Goal: Task Accomplishment & Management: Complete application form

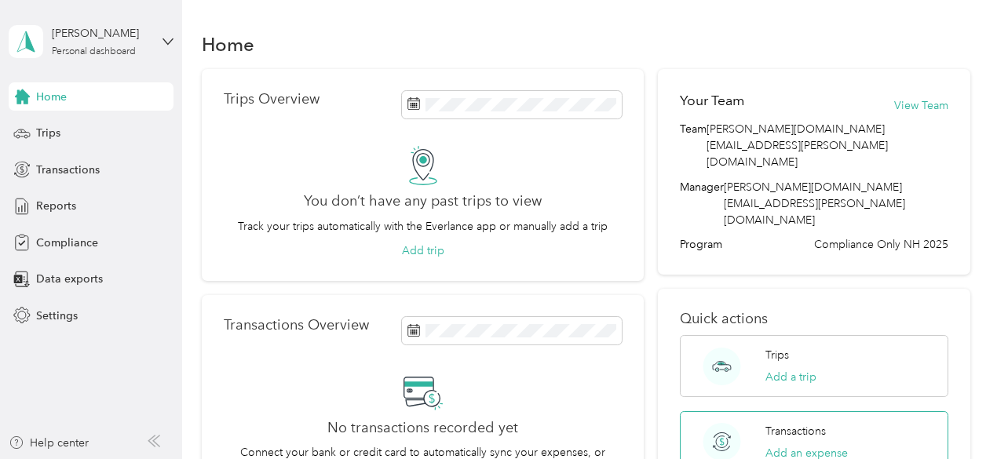
scroll to position [157, 0]
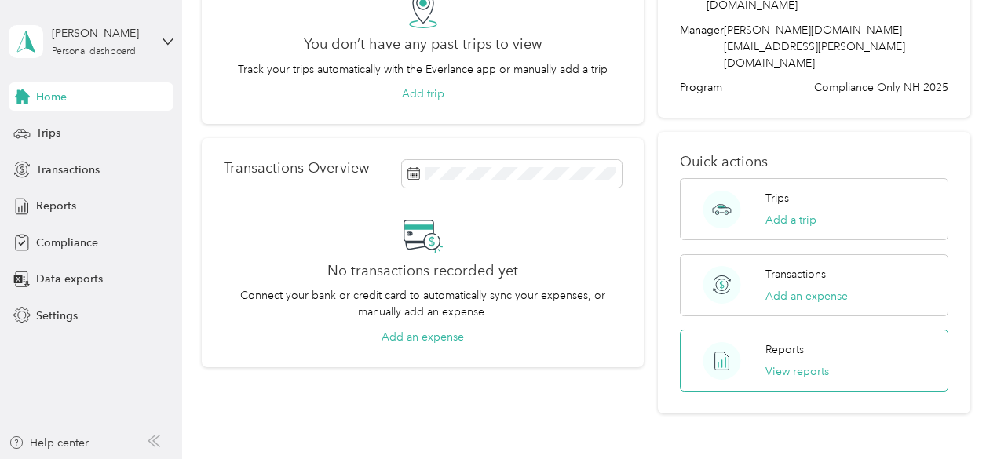
click at [799, 341] on p "Reports" at bounding box center [784, 349] width 38 height 16
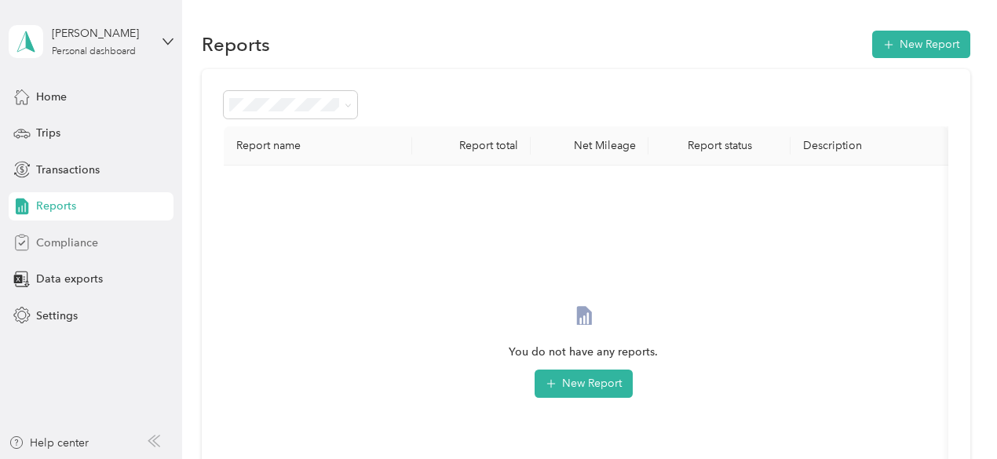
click at [53, 242] on span "Compliance" at bounding box center [67, 243] width 62 height 16
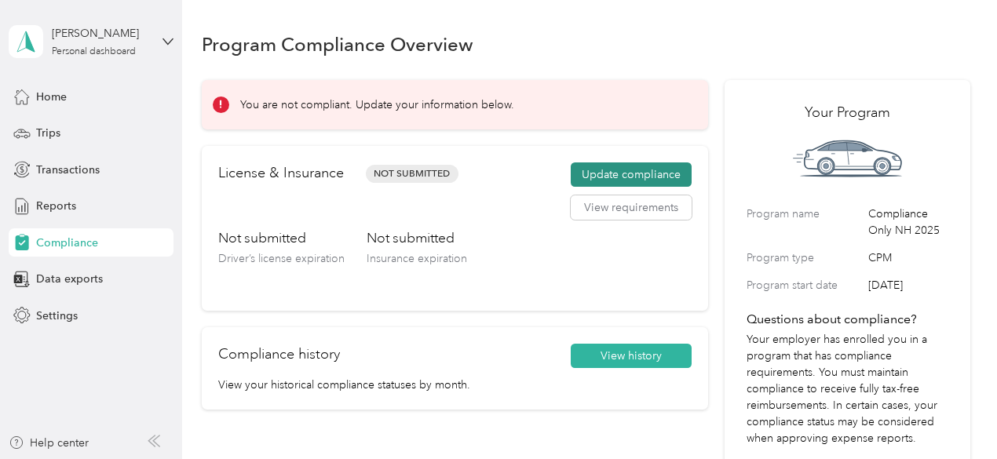
click at [614, 172] on button "Update compliance" at bounding box center [630, 174] width 121 height 25
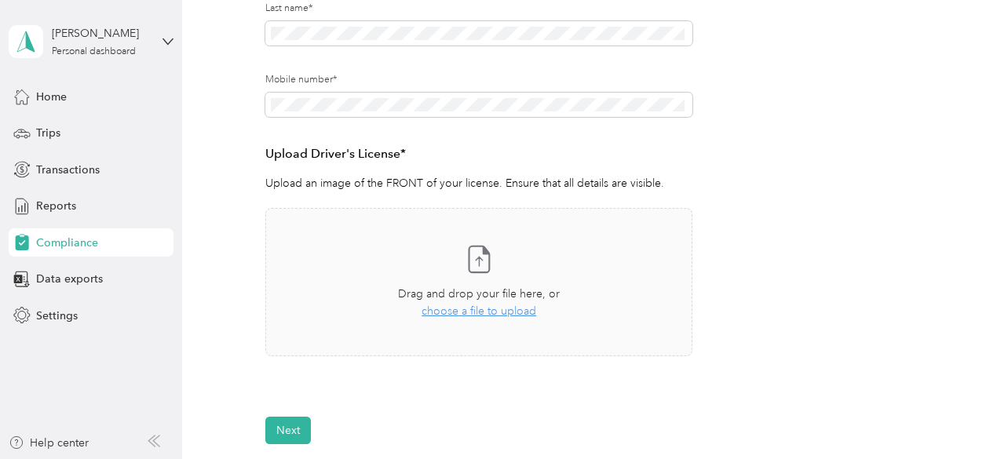
scroll to position [392, 0]
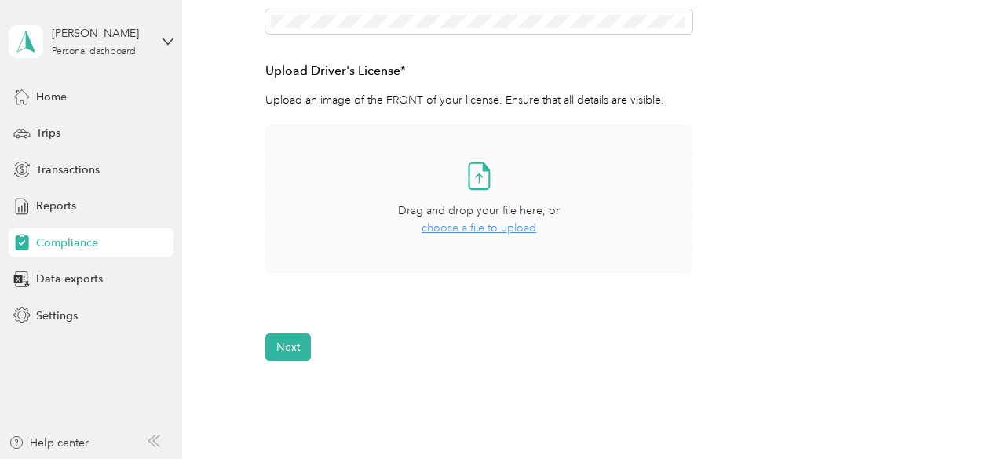
click at [506, 228] on span "choose a file to upload" at bounding box center [478, 227] width 115 height 13
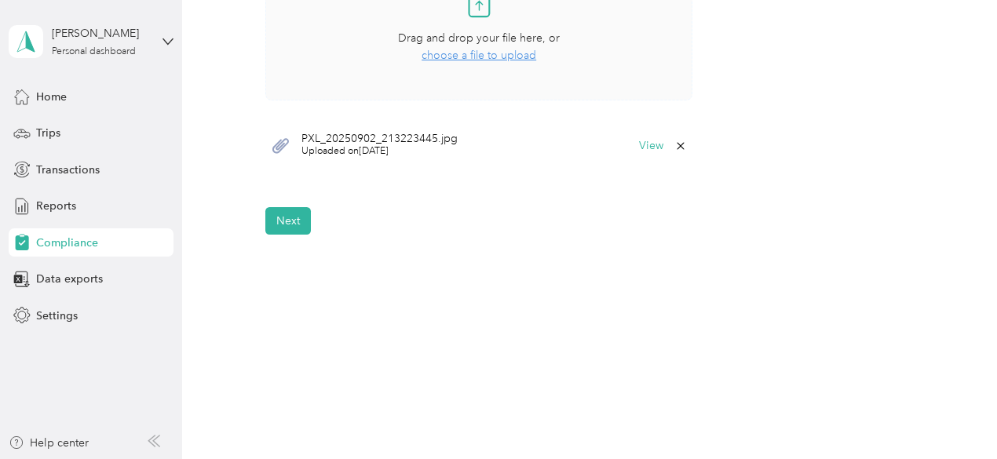
scroll to position [568, 0]
click at [290, 228] on button "Next" at bounding box center [288, 217] width 46 height 27
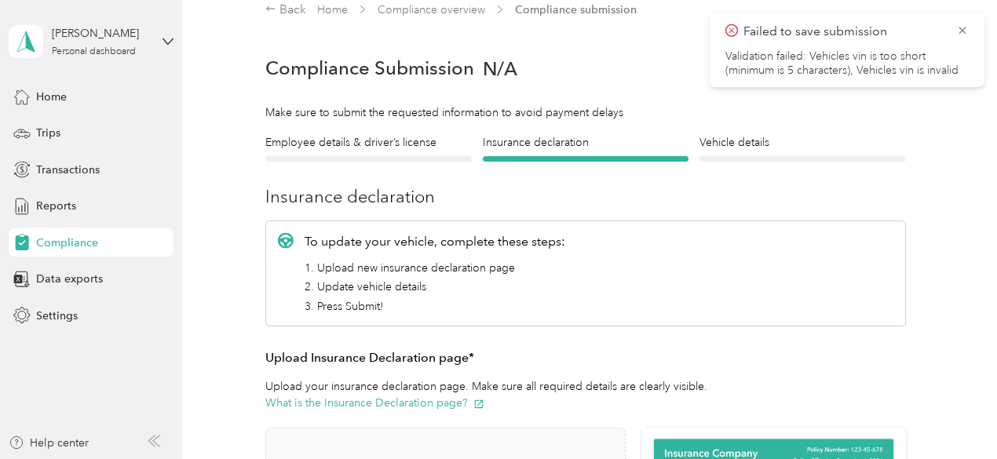
scroll to position [254, 0]
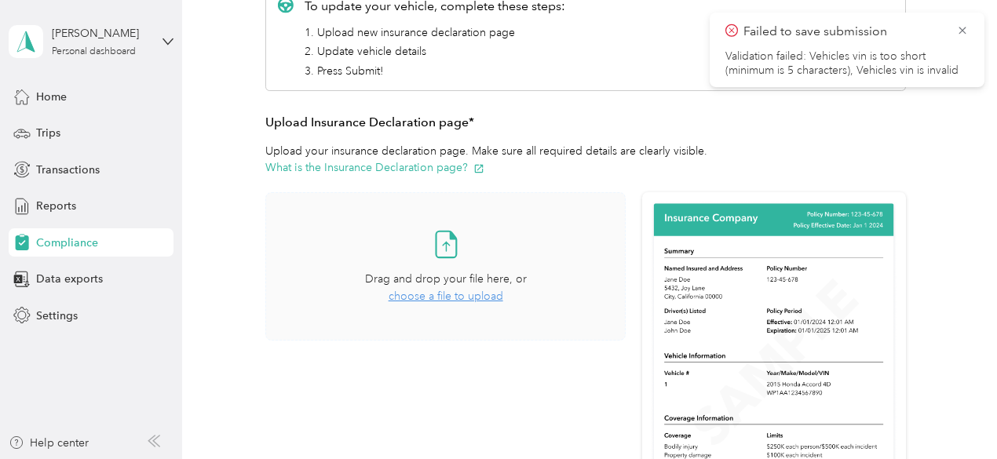
click at [477, 293] on span "choose a file to upload" at bounding box center [445, 296] width 115 height 13
click at [463, 297] on span "choose a file to upload" at bounding box center [445, 296] width 115 height 13
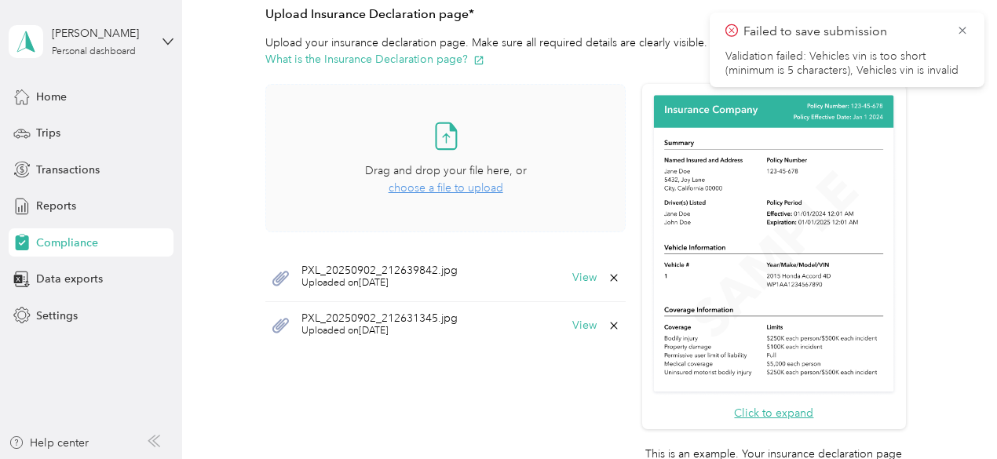
scroll to position [471, 0]
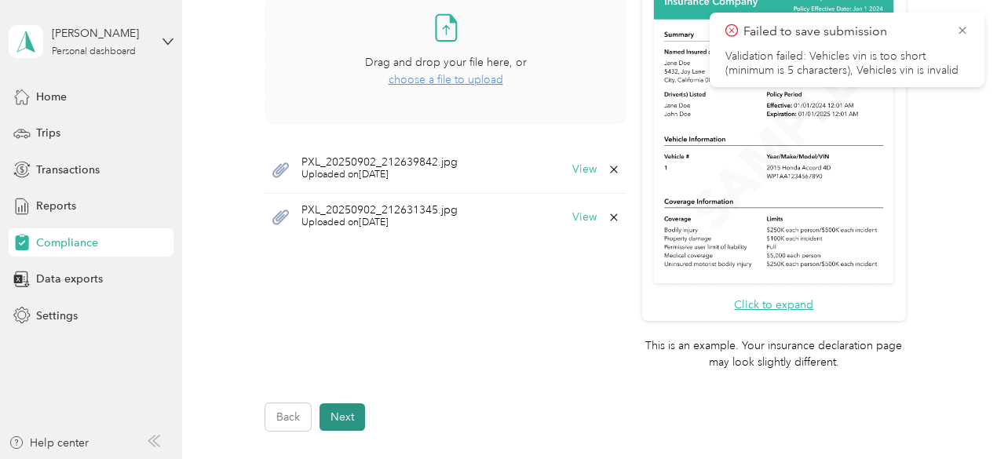
click at [337, 421] on button "Next" at bounding box center [342, 416] width 46 height 27
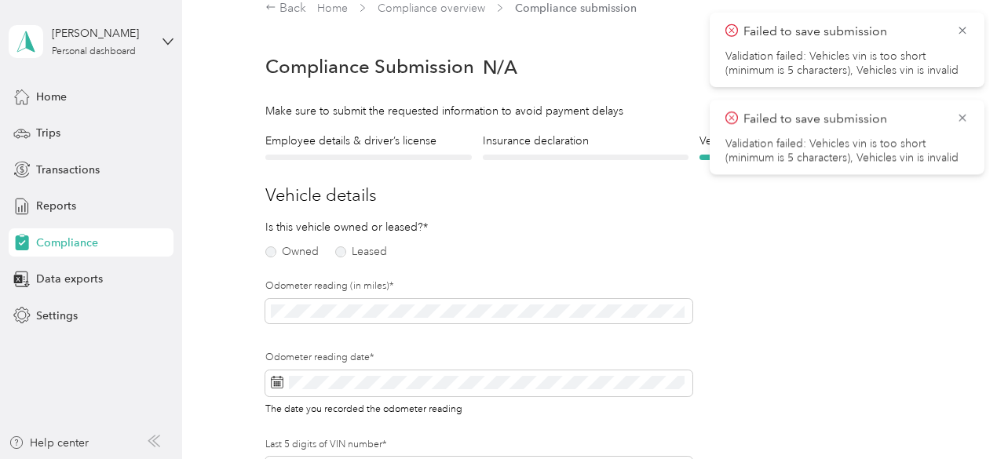
scroll to position [19, 0]
click at [272, 250] on label "Owned" at bounding box center [291, 253] width 53 height 11
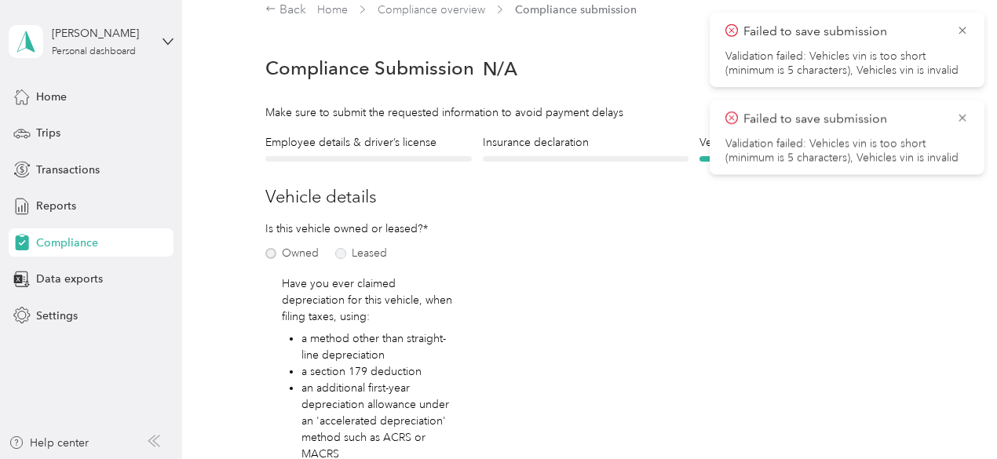
scroll to position [176, 0]
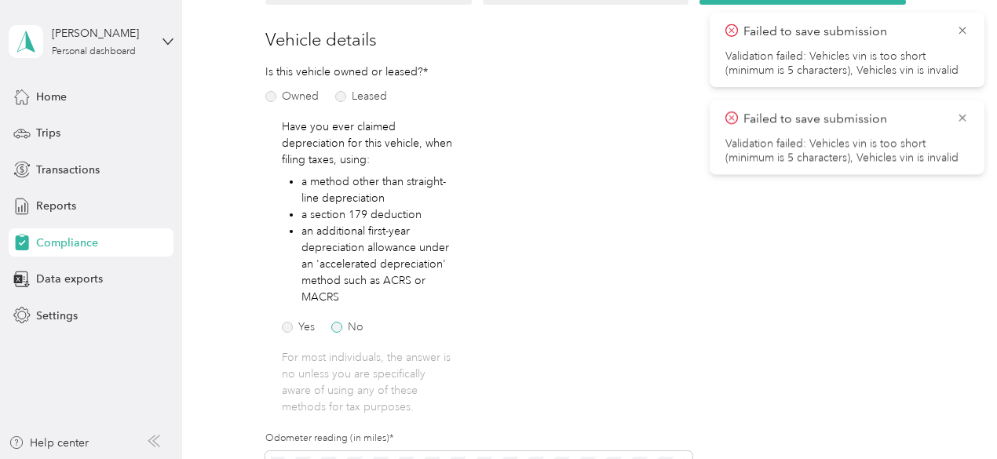
click at [339, 330] on label "No" at bounding box center [347, 327] width 32 height 11
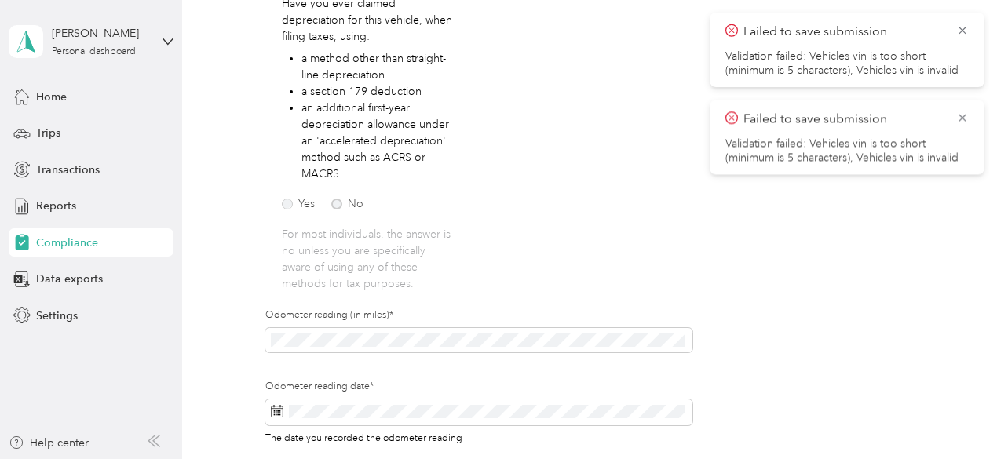
scroll to position [411, 0]
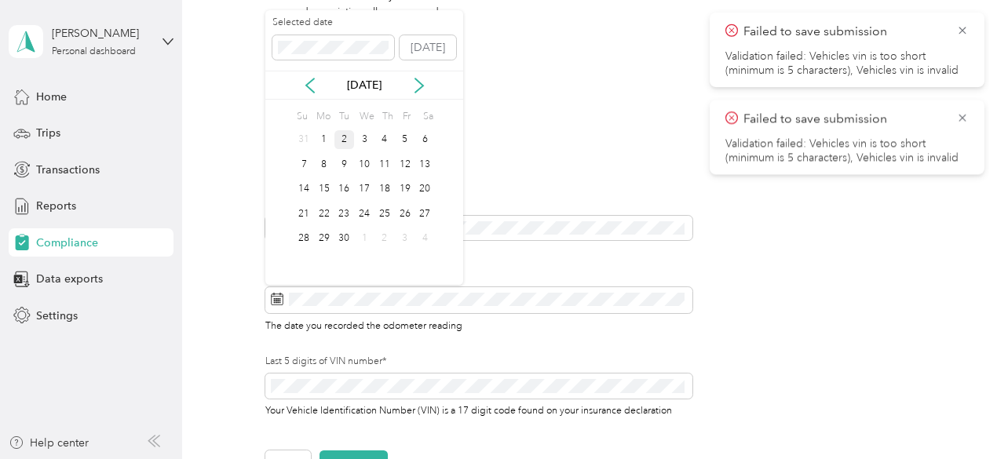
click at [344, 136] on div "2" at bounding box center [344, 140] width 20 height 20
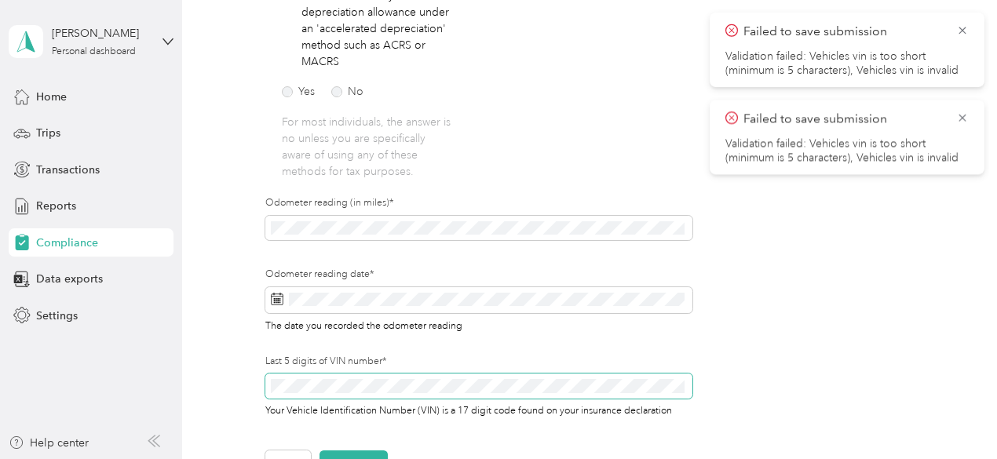
scroll to position [568, 0]
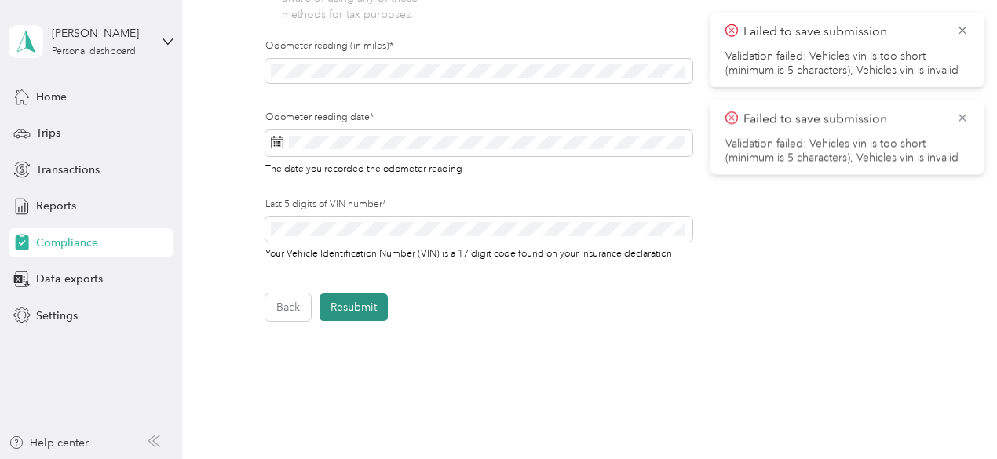
click at [374, 304] on button "Resubmit" at bounding box center [353, 306] width 68 height 27
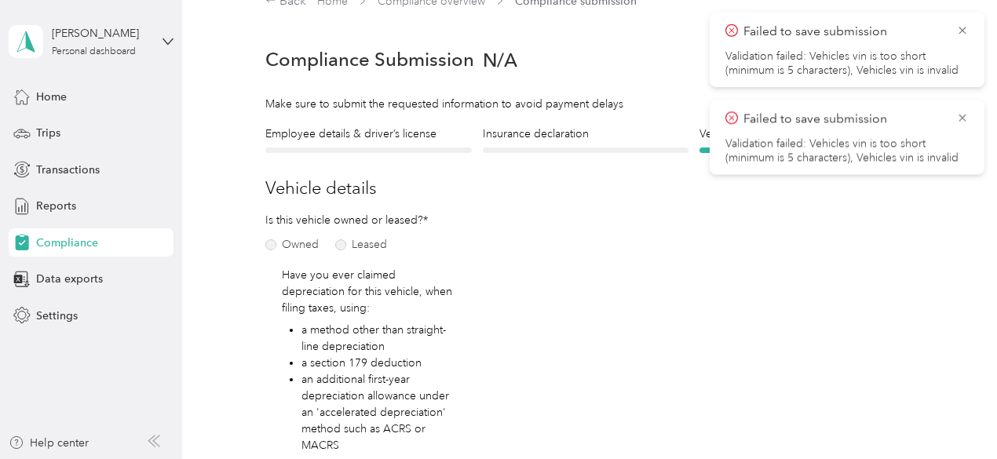
scroll to position [19, 0]
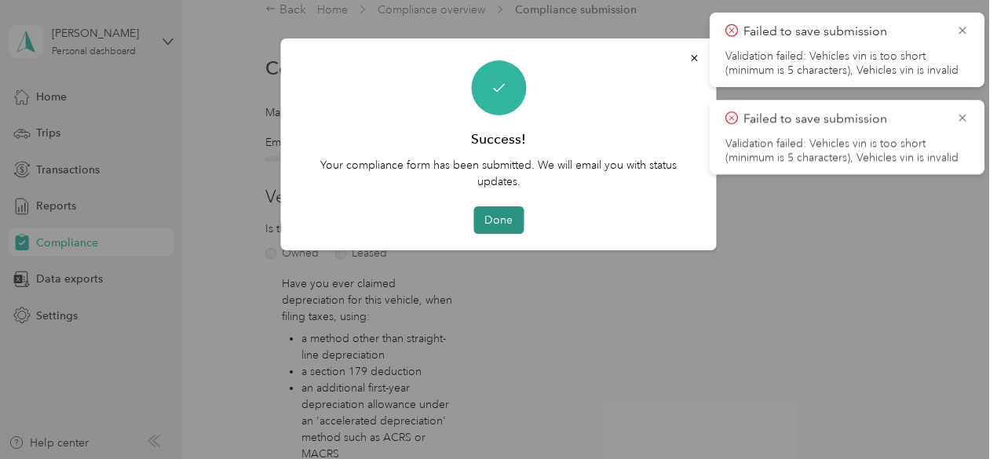
click at [508, 220] on button "Done" at bounding box center [498, 219] width 50 height 27
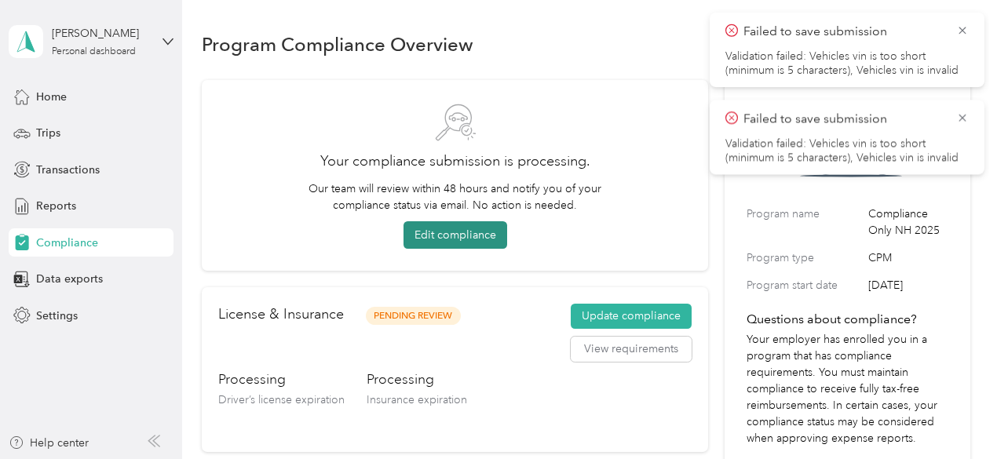
click at [480, 234] on button "Edit compliance" at bounding box center [455, 234] width 104 height 27
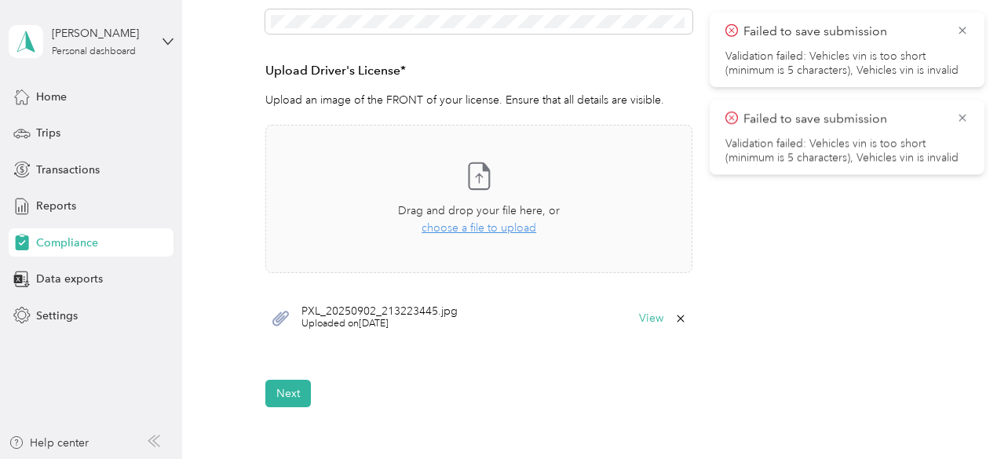
scroll to position [549, 0]
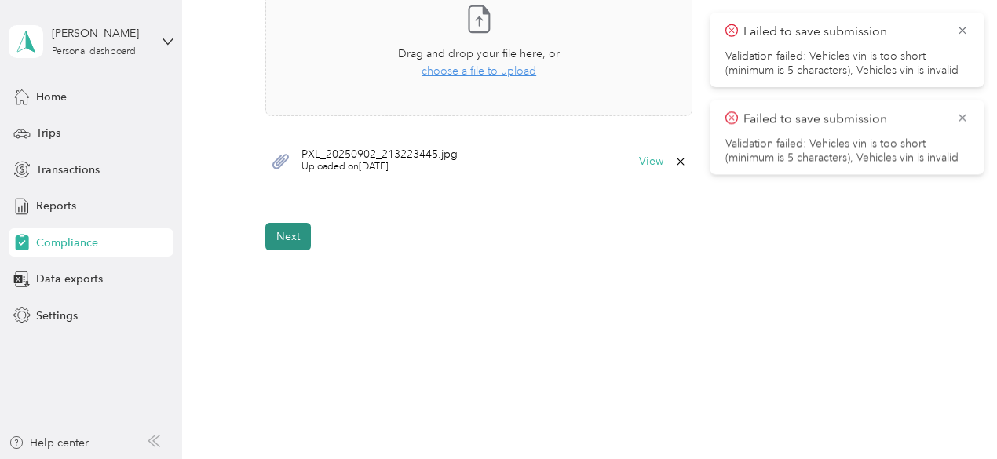
click at [299, 242] on button "Next" at bounding box center [288, 236] width 46 height 27
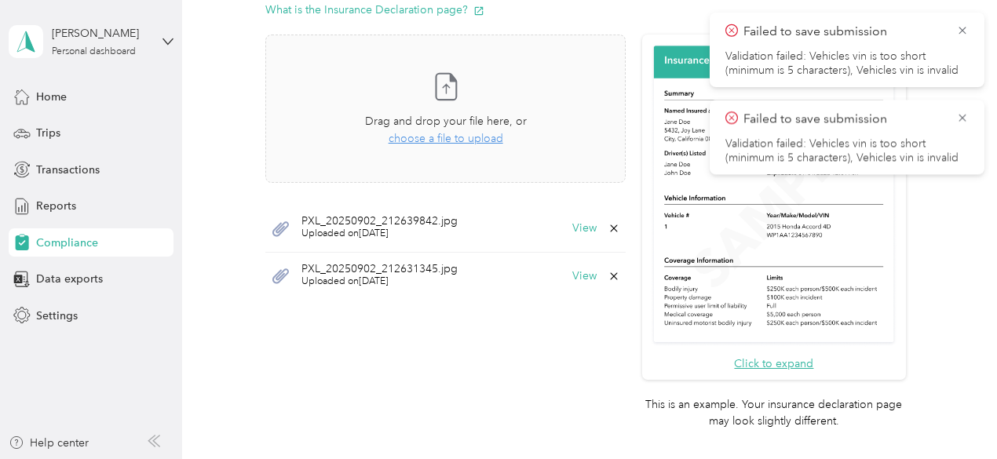
scroll to position [494, 0]
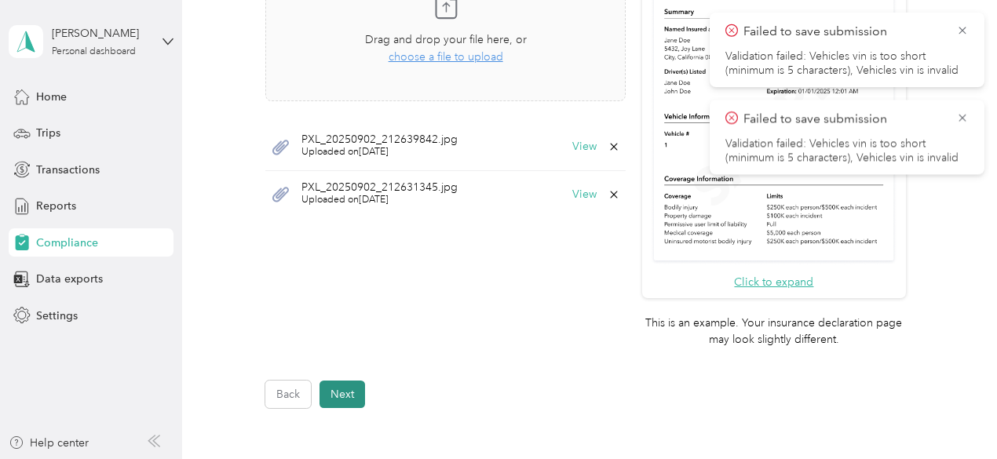
click at [352, 397] on button "Next" at bounding box center [342, 394] width 46 height 27
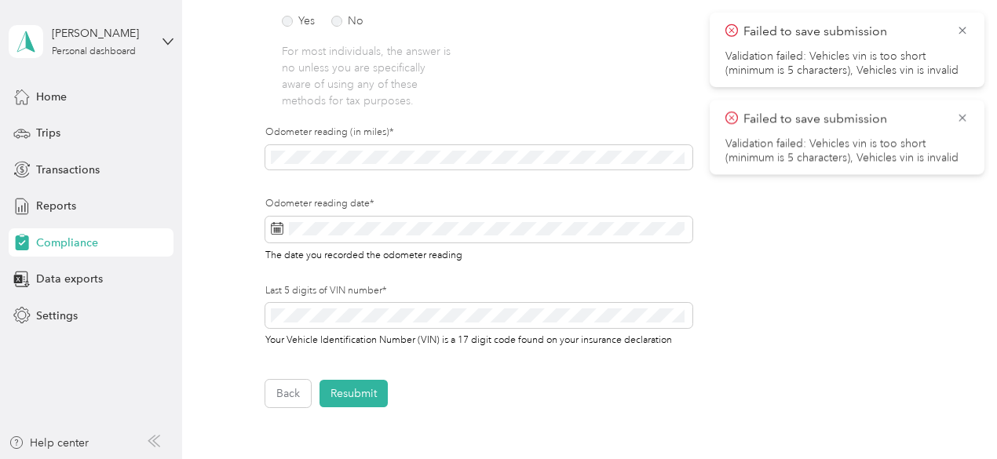
scroll to position [246, 0]
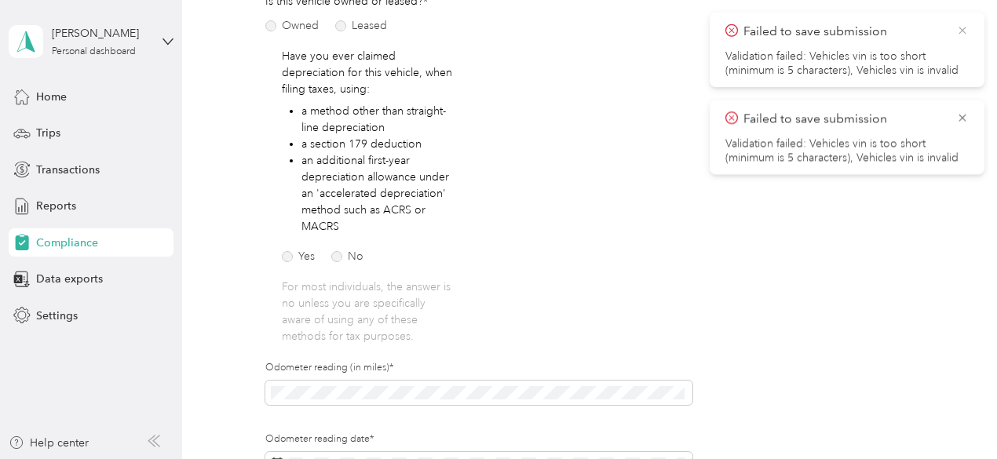
click at [964, 31] on icon at bounding box center [961, 30] width 7 height 7
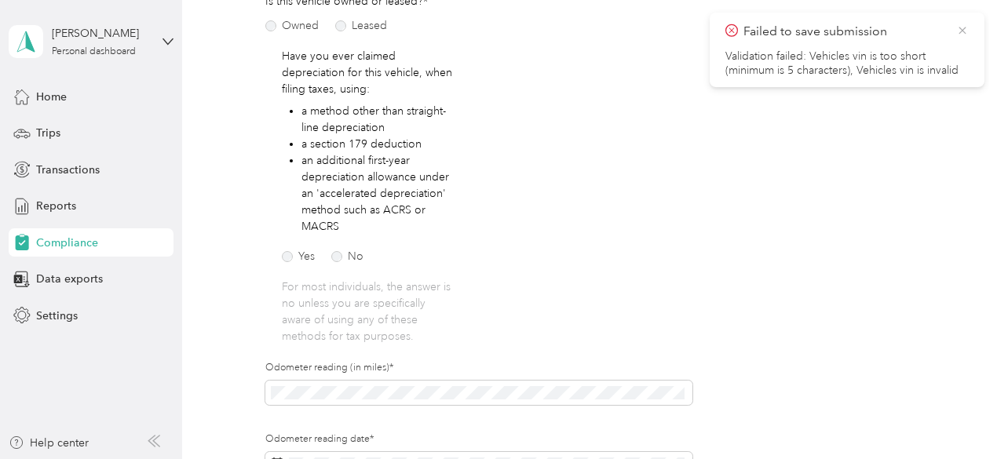
click at [964, 28] on icon at bounding box center [961, 30] width 7 height 7
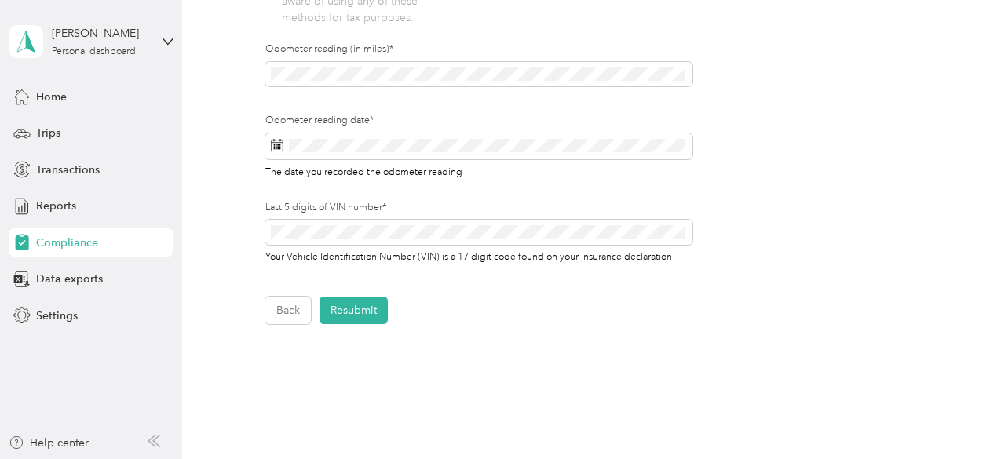
scroll to position [639, 0]
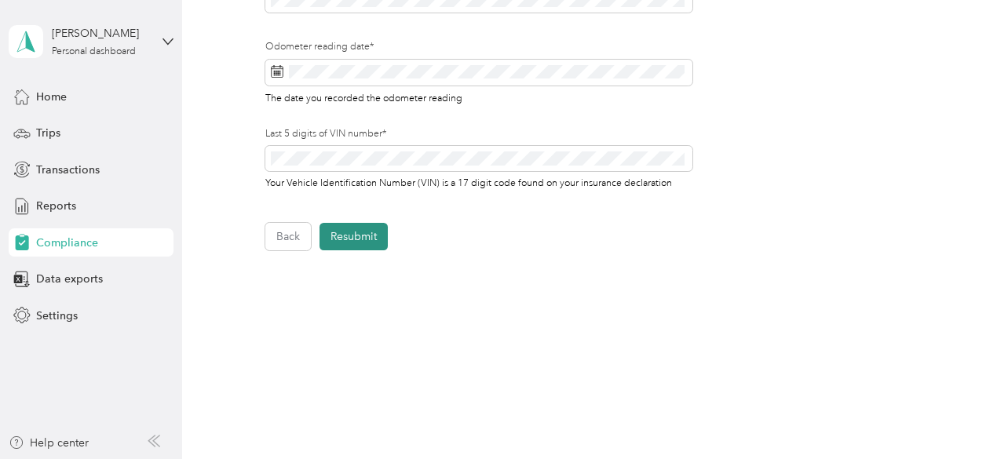
click at [365, 236] on button "Resubmit" at bounding box center [353, 236] width 68 height 27
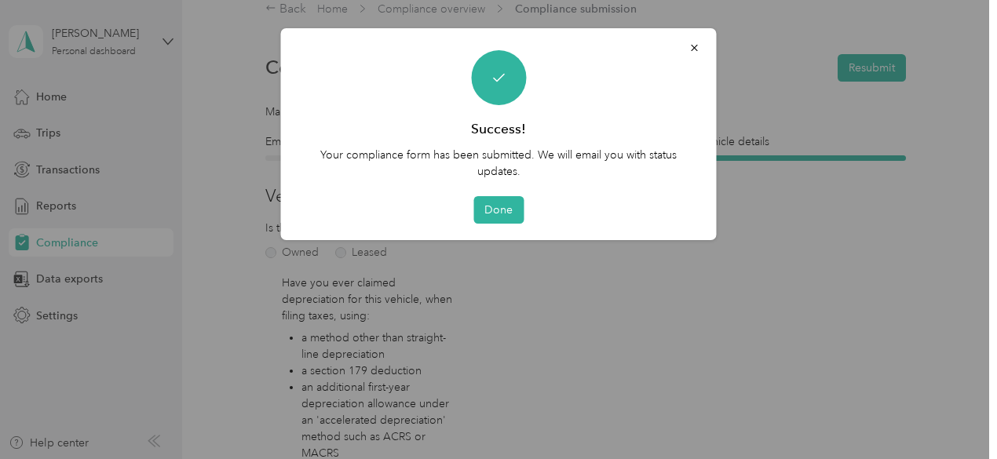
scroll to position [19, 0]
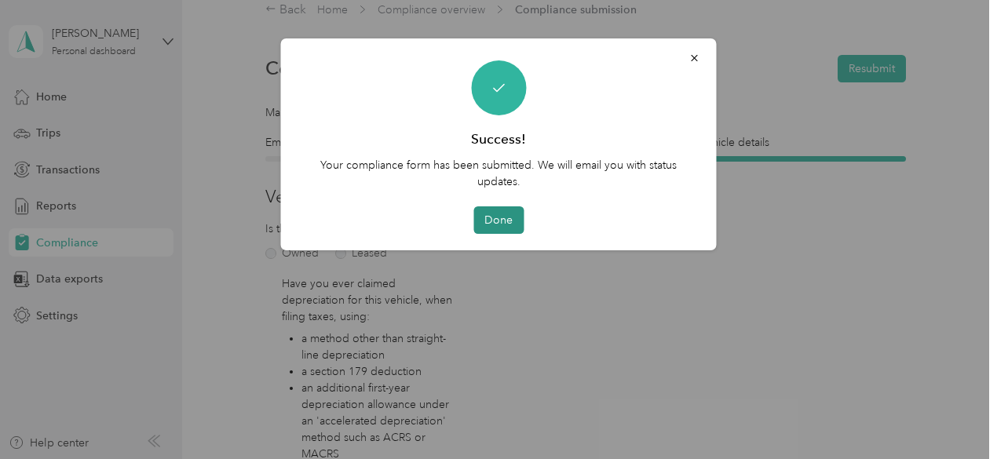
click at [510, 224] on button "Done" at bounding box center [498, 219] width 50 height 27
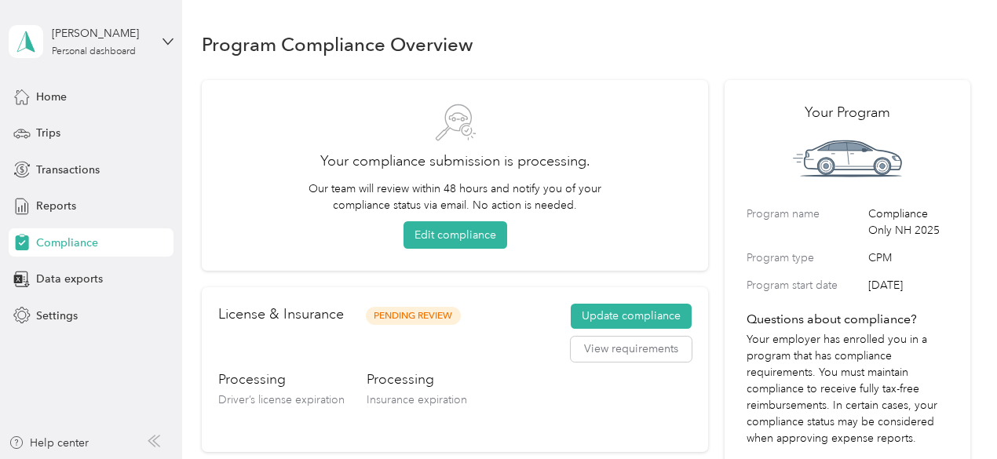
click at [165, 46] on icon at bounding box center [167, 41] width 11 height 11
click at [79, 132] on div "Log out" at bounding box center [263, 124] width 486 height 27
